Goal: Task Accomplishment & Management: Use online tool/utility

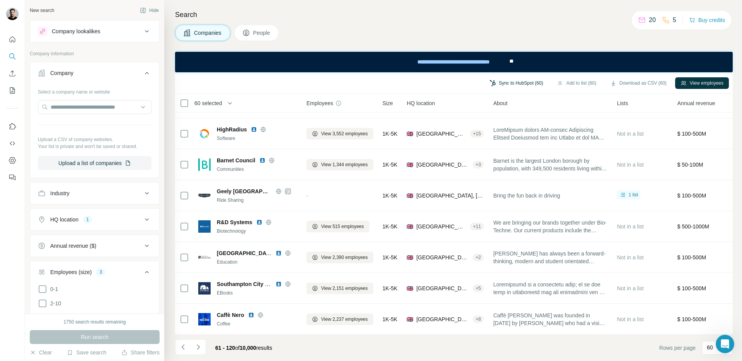
click at [513, 84] on button "Sync to HubSpot (60)" at bounding box center [516, 83] width 65 height 12
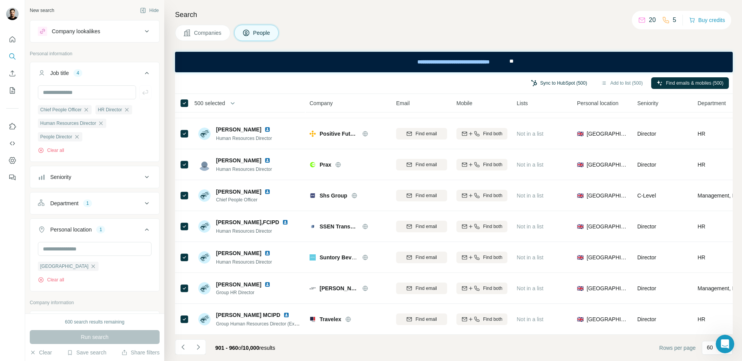
click at [560, 85] on button "Sync to HubSpot (500)" at bounding box center [559, 83] width 67 height 12
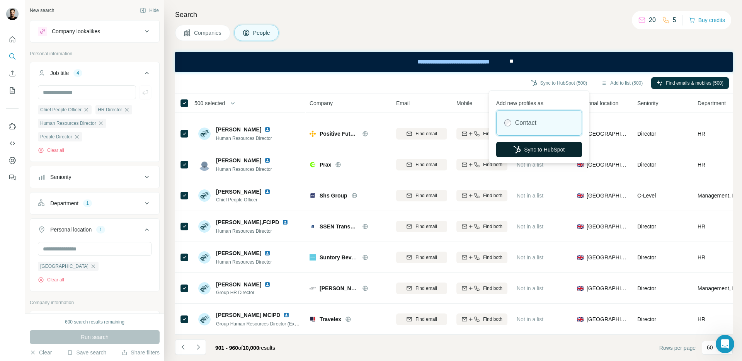
click at [543, 150] on button "Sync to HubSpot" at bounding box center [539, 149] width 86 height 15
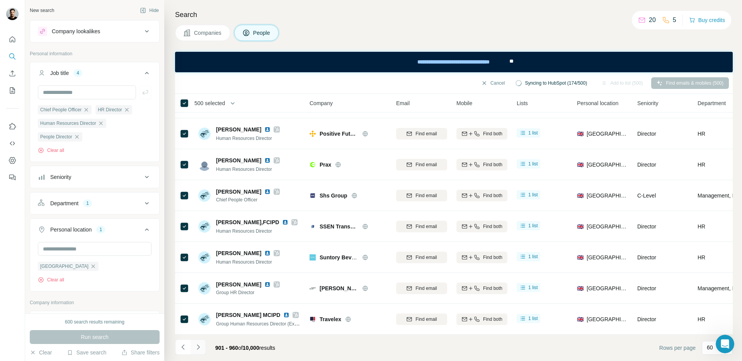
click at [199, 347] on icon "Navigate to next page" at bounding box center [198, 347] width 8 height 8
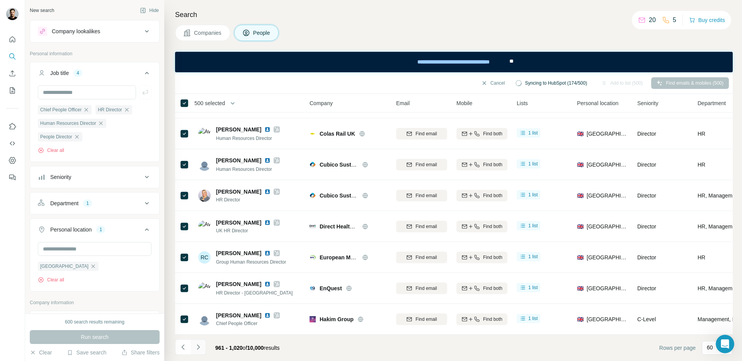
scroll to position [1633, 0]
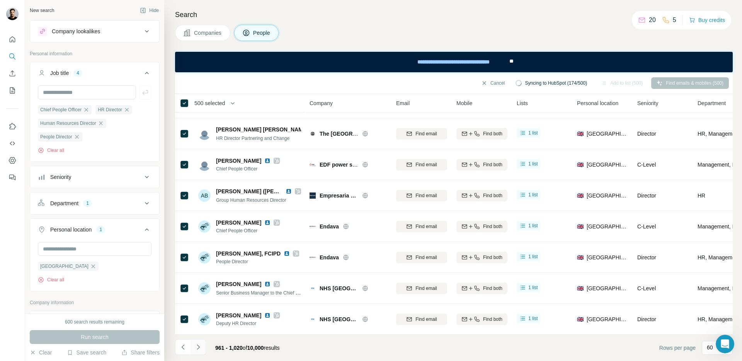
click at [199, 347] on icon "Navigate to next page" at bounding box center [198, 347] width 8 height 8
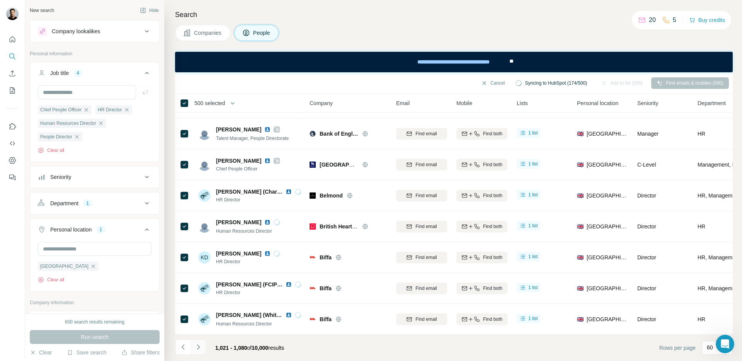
click at [199, 347] on icon "Navigate to next page" at bounding box center [198, 347] width 8 height 8
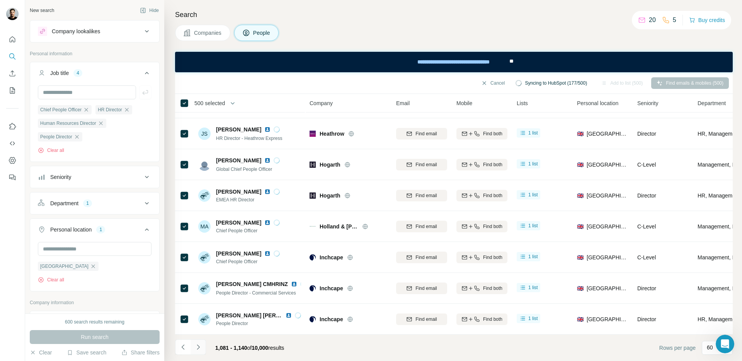
click at [199, 347] on icon "Navigate to next page" at bounding box center [198, 347] width 8 height 8
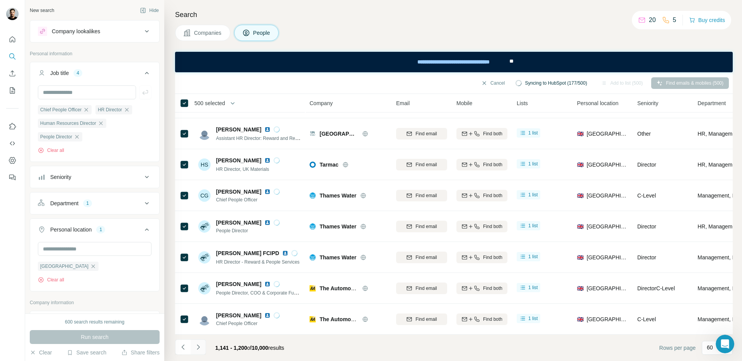
click at [199, 347] on icon "Navigate to next page" at bounding box center [198, 347] width 8 height 8
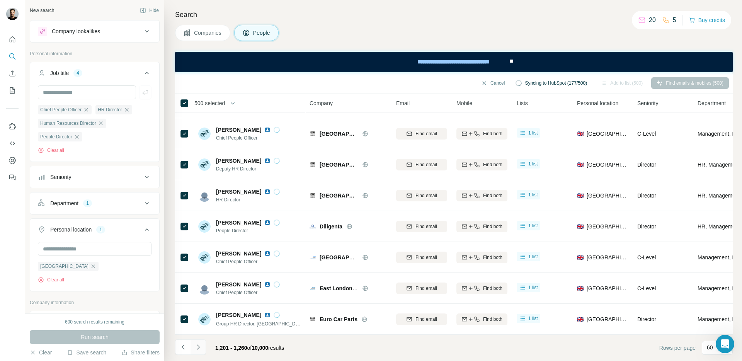
click at [199, 347] on icon "Navigate to next page" at bounding box center [198, 347] width 8 height 8
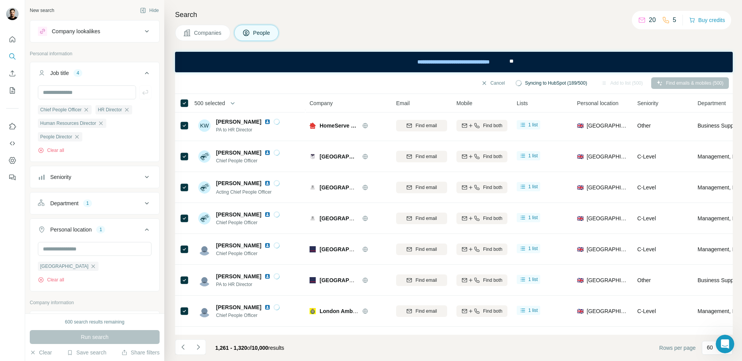
scroll to position [0, 0]
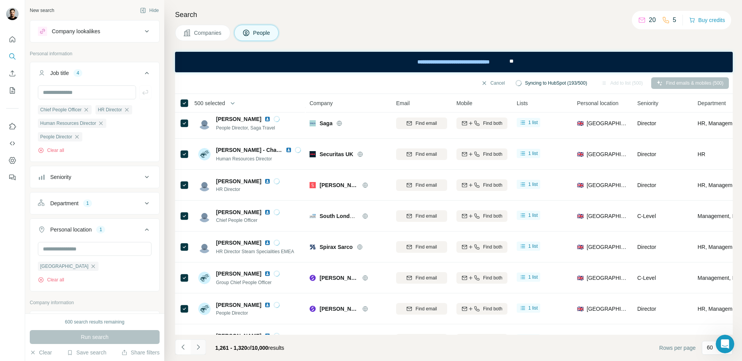
click at [197, 348] on icon "Navigate to next page" at bounding box center [198, 346] width 3 height 5
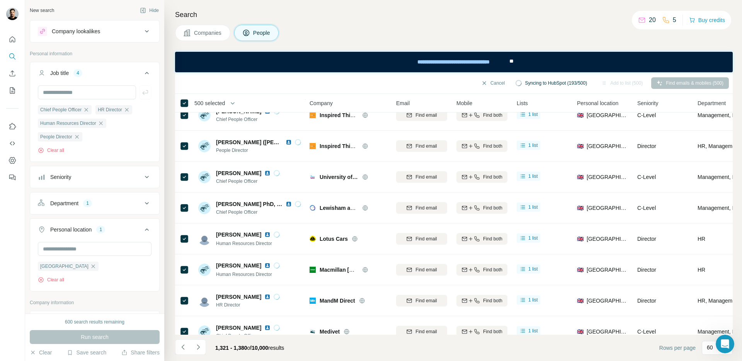
scroll to position [1633, 0]
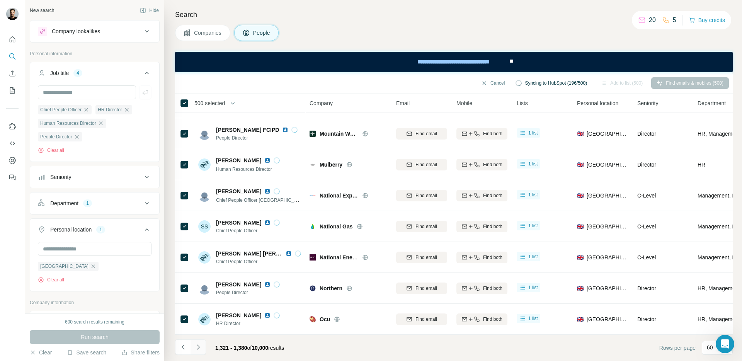
click at [198, 349] on icon "Navigate to next page" at bounding box center [198, 347] width 8 height 8
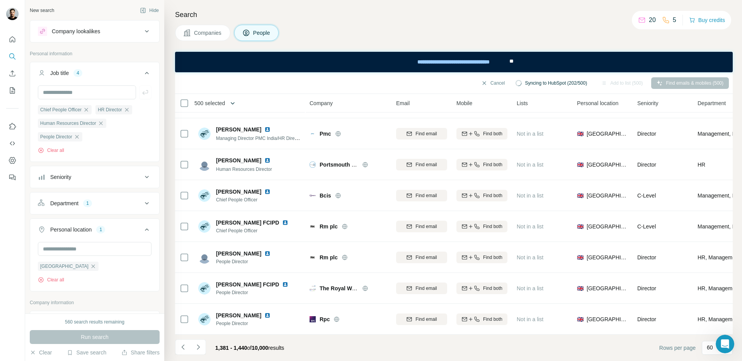
click at [236, 103] on icon "button" at bounding box center [233, 103] width 8 height 8
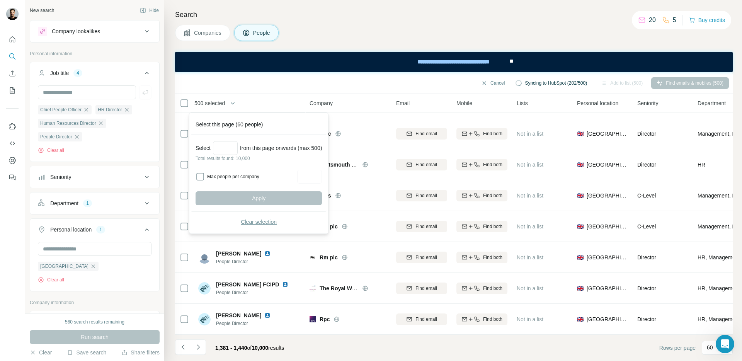
click at [258, 224] on span "Clear selection" at bounding box center [259, 222] width 36 height 8
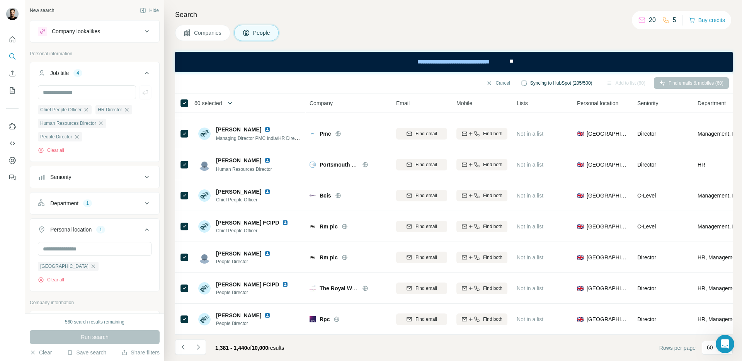
click at [233, 103] on icon "button" at bounding box center [230, 103] width 8 height 8
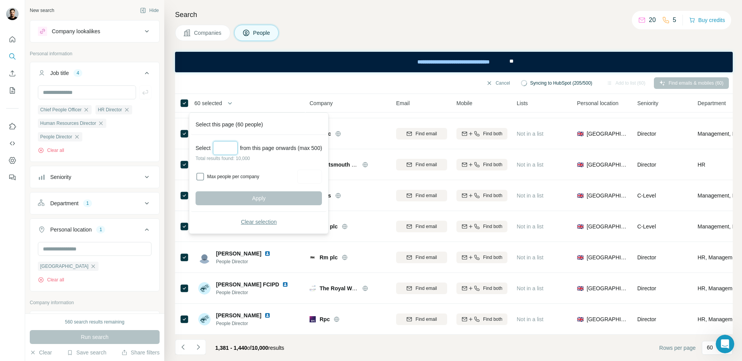
click at [228, 147] on input "Select a number (up to 500)" at bounding box center [225, 148] width 25 height 14
type input "***"
click at [250, 197] on button "Apply" at bounding box center [259, 198] width 126 height 14
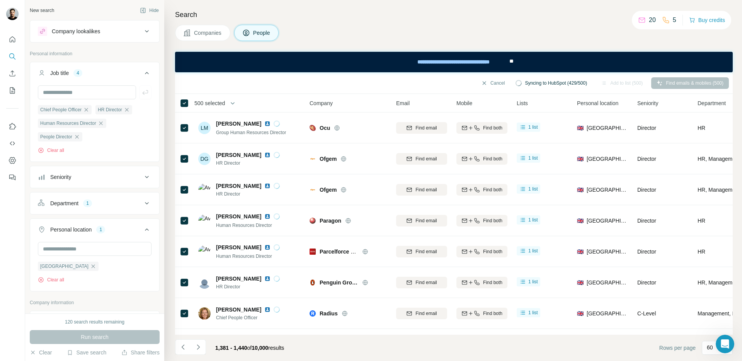
scroll to position [1633, 0]
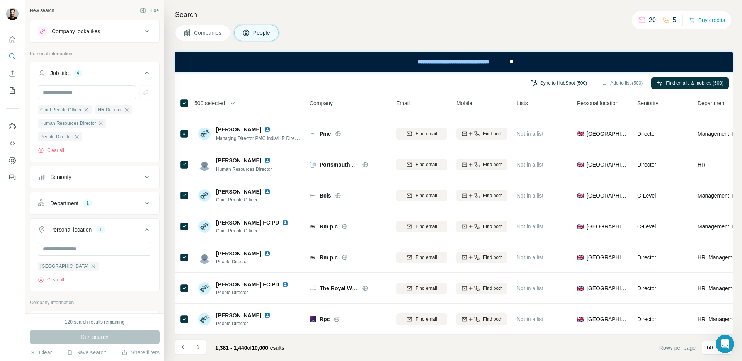
click at [537, 84] on button "Sync to HubSpot (500)" at bounding box center [559, 83] width 67 height 12
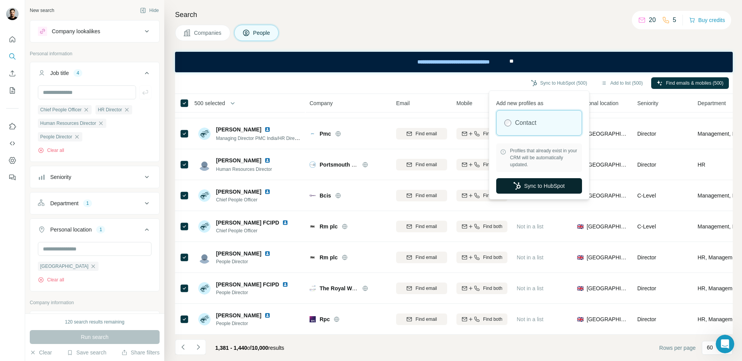
click at [555, 189] on button "Sync to HubSpot" at bounding box center [539, 185] width 86 height 15
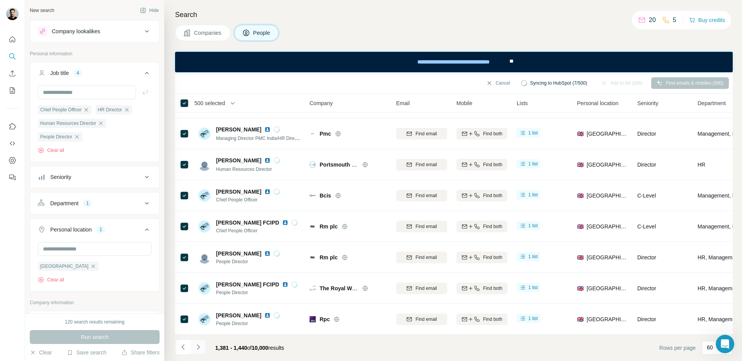
click at [199, 349] on icon "Navigate to next page" at bounding box center [198, 347] width 8 height 8
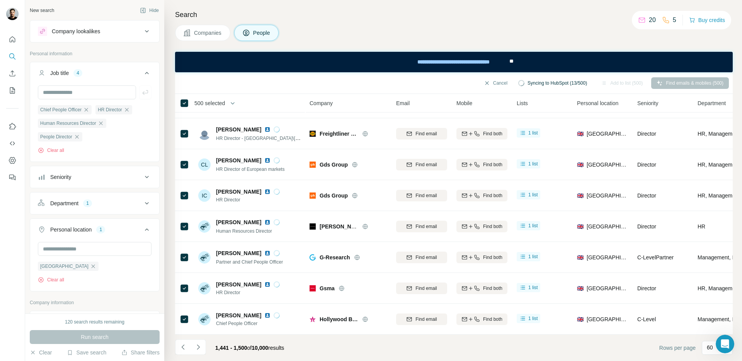
click at [199, 349] on icon "Navigate to next page" at bounding box center [198, 347] width 8 height 8
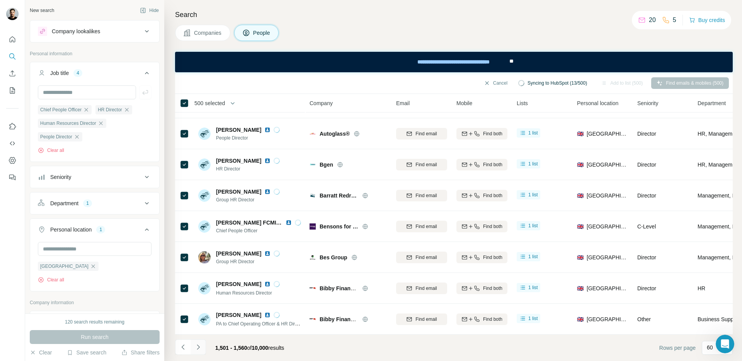
click at [198, 349] on icon "Navigate to next page" at bounding box center [198, 347] width 8 height 8
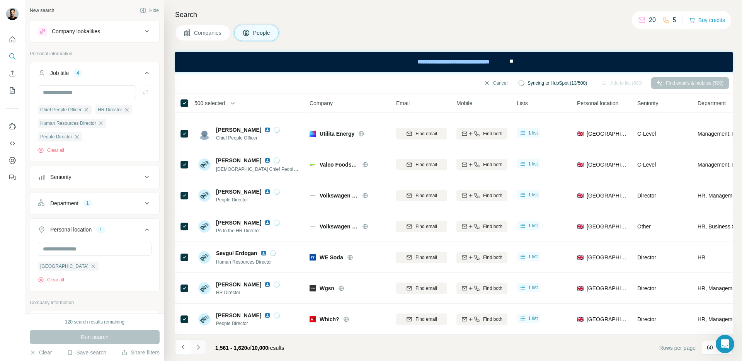
click at [198, 349] on icon "Navigate to next page" at bounding box center [198, 347] width 8 height 8
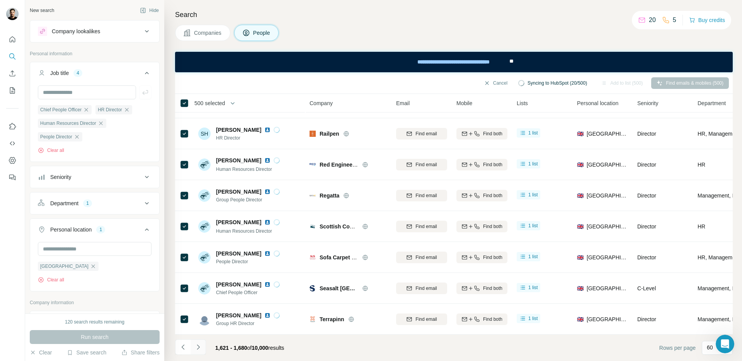
click at [198, 349] on icon "Navigate to next page" at bounding box center [198, 347] width 8 height 8
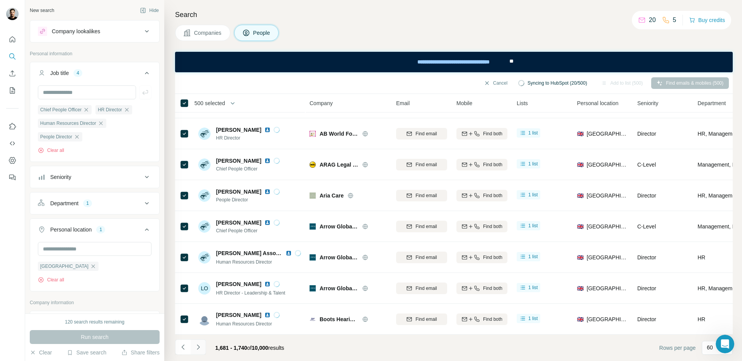
click at [198, 349] on icon "Navigate to next page" at bounding box center [198, 347] width 8 height 8
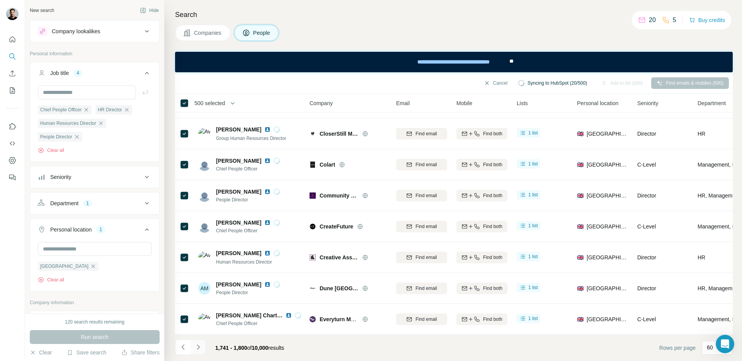
click at [198, 349] on icon "Navigate to next page" at bounding box center [198, 347] width 8 height 8
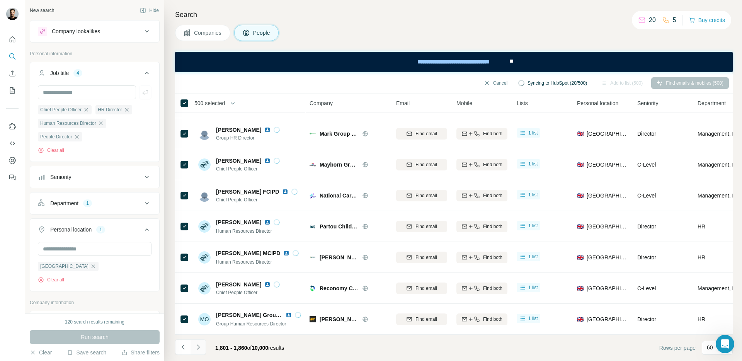
click at [198, 349] on icon "Navigate to next page" at bounding box center [198, 347] width 8 height 8
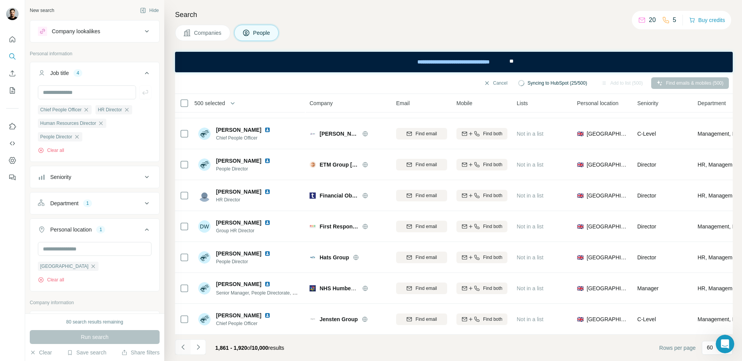
click at [183, 351] on icon "Navigate to previous page" at bounding box center [183, 347] width 8 height 8
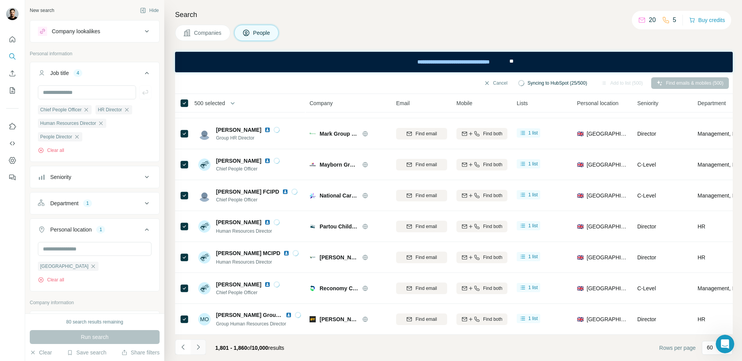
click at [198, 349] on icon "Navigate to next page" at bounding box center [198, 347] width 8 height 8
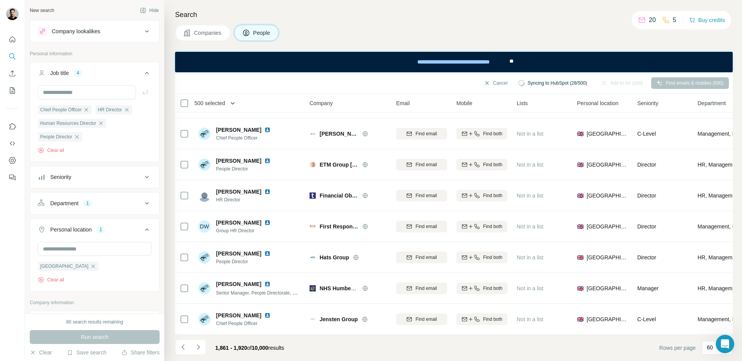
click at [235, 104] on icon "button" at bounding box center [233, 103] width 8 height 8
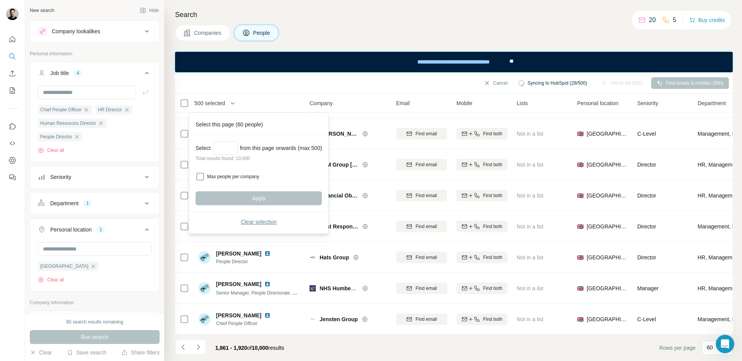
click at [247, 222] on span "Clear selection" at bounding box center [259, 222] width 36 height 8
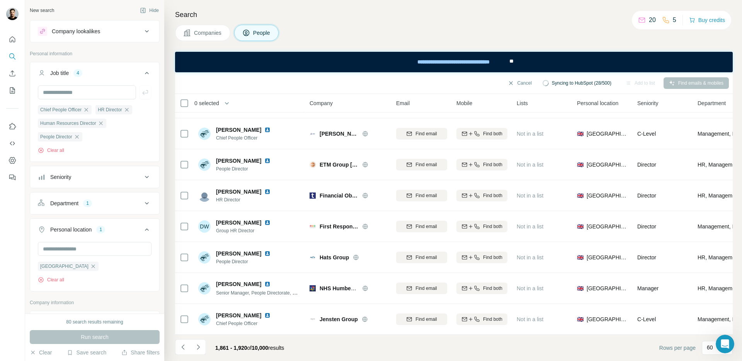
click at [209, 102] on span "0 selected" at bounding box center [206, 103] width 25 height 8
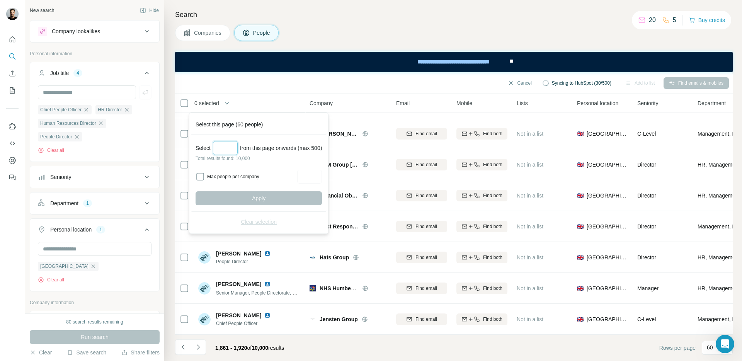
click at [232, 147] on input "Select a number (up to 500)" at bounding box center [225, 148] width 25 height 14
type input "***"
click at [252, 198] on button "Apply" at bounding box center [259, 198] width 126 height 14
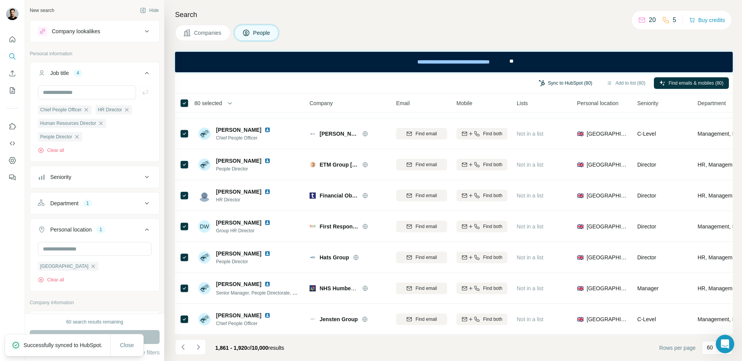
click at [560, 82] on button "Sync to HubSpot (80)" at bounding box center [565, 83] width 65 height 12
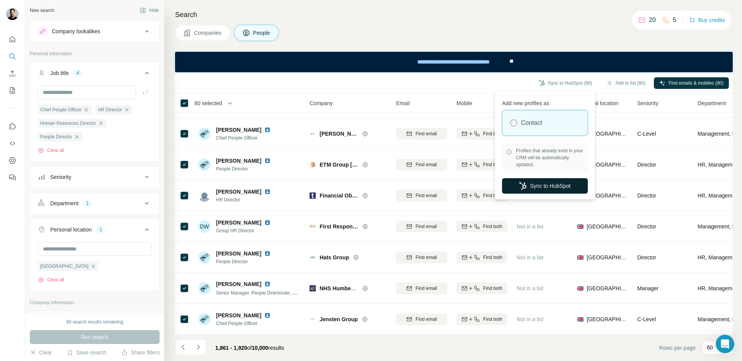
click at [540, 186] on button "Sync to HubSpot" at bounding box center [545, 185] width 86 height 15
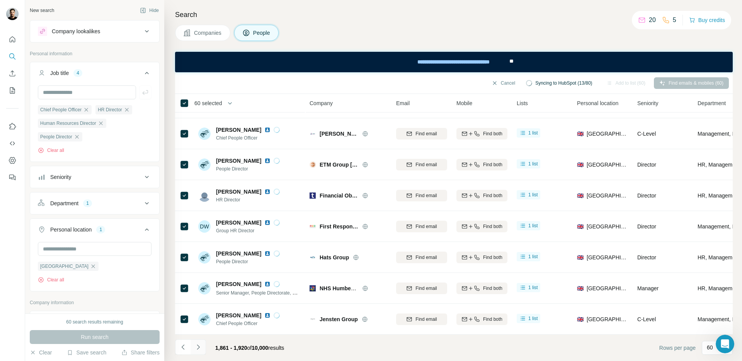
click at [201, 346] on icon "Navigate to next page" at bounding box center [198, 347] width 8 height 8
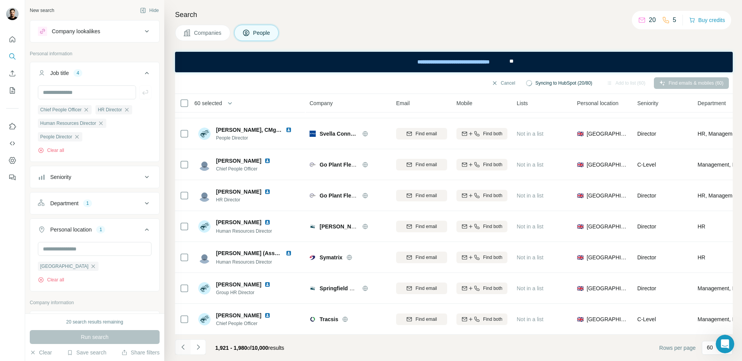
click at [182, 347] on icon "Navigate to previous page" at bounding box center [182, 346] width 3 height 5
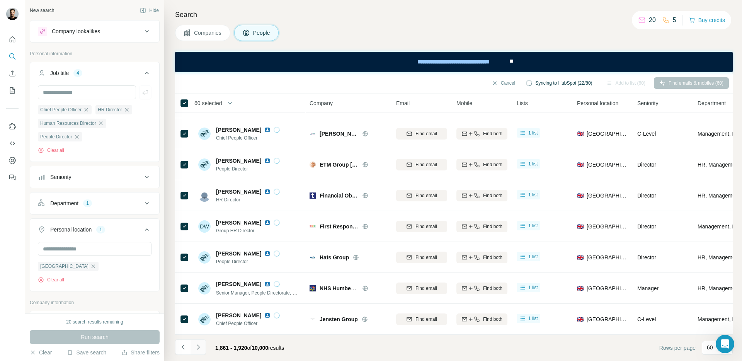
click at [196, 351] on button "Navigate to next page" at bounding box center [198, 346] width 15 height 15
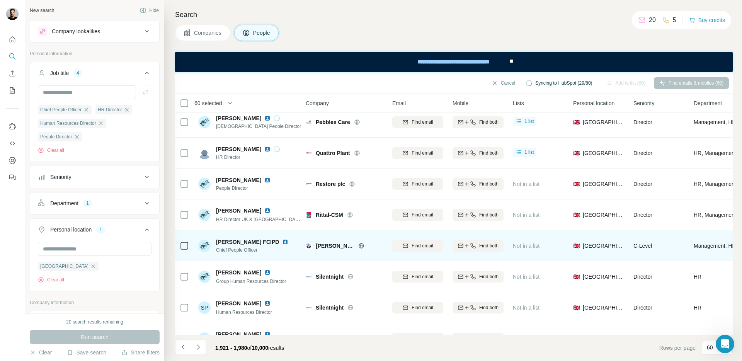
scroll to position [562, 0]
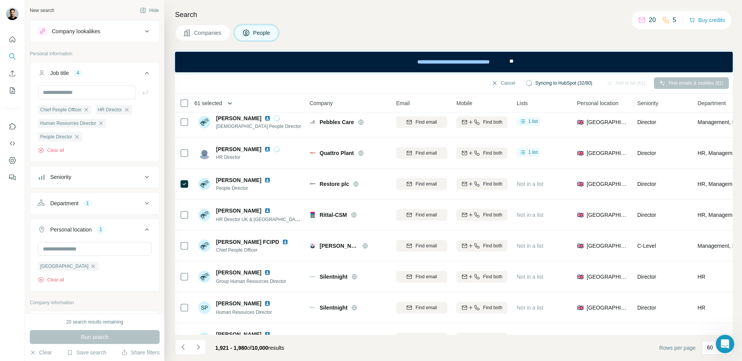
click at [231, 105] on icon "button" at bounding box center [230, 103] width 8 height 8
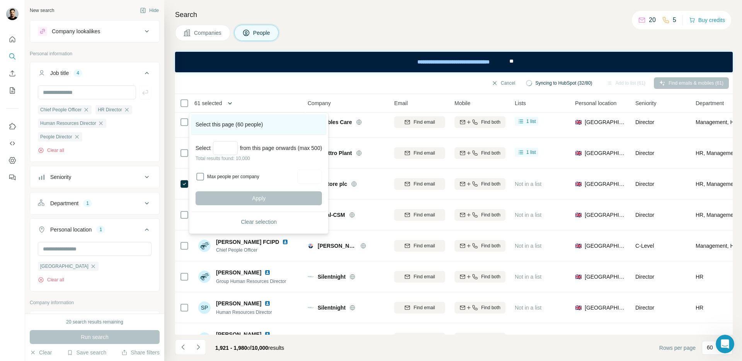
scroll to position [562, 3]
click at [235, 221] on button "Clear selection" at bounding box center [259, 222] width 126 height 14
